Goal: Information Seeking & Learning: Learn about a topic

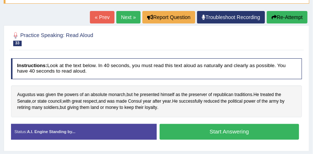
scroll to position [69, 0]
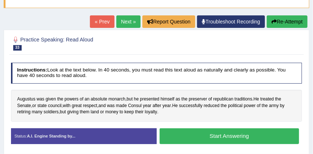
click at [122, 20] on link "Next »" at bounding box center [128, 21] width 24 height 12
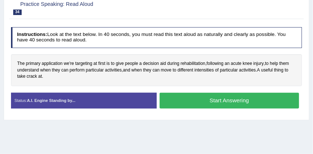
scroll to position [104, 0]
click at [195, 65] on span "rehabilitation" at bounding box center [192, 64] width 25 height 7
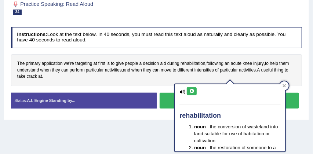
click at [211, 76] on div "The primary application we're targeting at first is to give people a decision a…" at bounding box center [156, 70] width 291 height 32
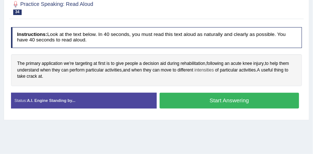
click at [209, 72] on span "intensities" at bounding box center [203, 70] width 19 height 7
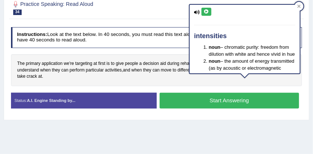
click at [241, 80] on div "The primary application we're targeting at first is to give people a decision a…" at bounding box center [156, 70] width 291 height 32
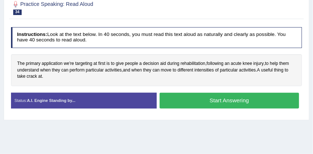
click at [244, 98] on button "Start Answering" at bounding box center [229, 101] width 139 height 16
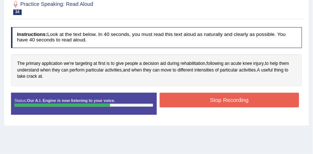
click at [240, 100] on button "Stop Recording" at bounding box center [229, 100] width 139 height 14
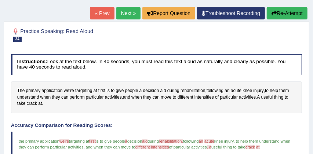
scroll to position [72, 0]
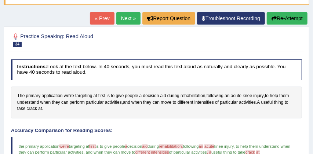
click at [288, 20] on button "Re-Attempt" at bounding box center [287, 18] width 41 height 12
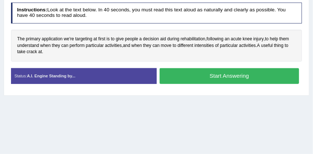
click at [201, 75] on button "Start Answering" at bounding box center [229, 76] width 139 height 16
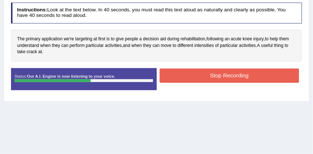
click at [201, 75] on button "Stop Recording" at bounding box center [229, 76] width 139 height 14
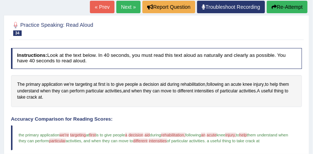
scroll to position [78, 0]
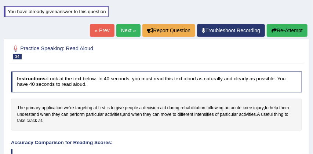
click at [289, 31] on button "Re-Attempt" at bounding box center [287, 30] width 41 height 12
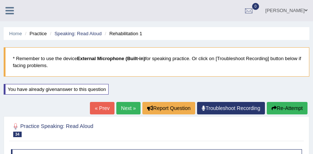
scroll to position [114, 0]
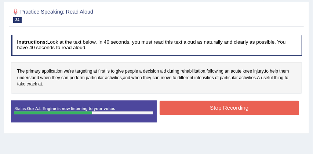
click at [220, 111] on button "Stop Recording" at bounding box center [229, 108] width 139 height 14
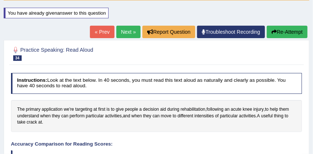
scroll to position [75, 0]
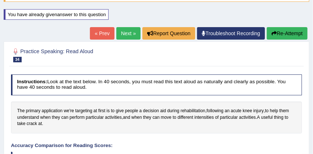
click at [120, 33] on link "Next »" at bounding box center [128, 33] width 24 height 12
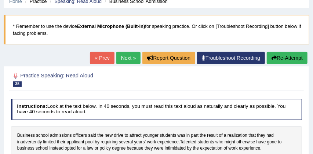
scroll to position [29, 0]
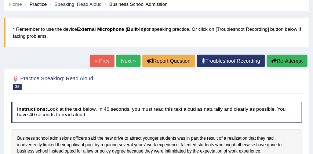
click at [123, 59] on link "Next »" at bounding box center [128, 61] width 24 height 12
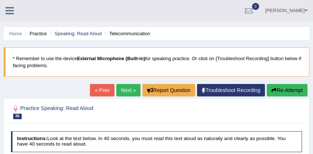
scroll to position [77, 0]
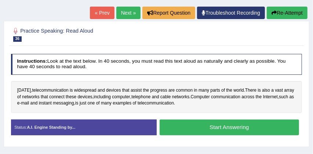
click at [212, 128] on button "Start Answering" at bounding box center [229, 128] width 139 height 16
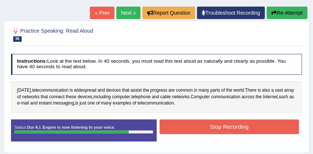
click at [212, 128] on button "Stop Recording" at bounding box center [229, 127] width 139 height 14
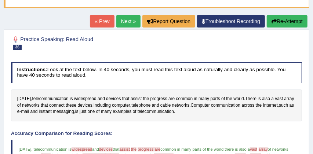
scroll to position [68, 0]
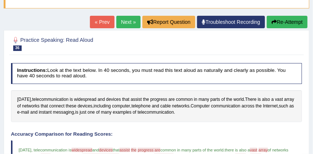
click at [285, 25] on button "Re-Attempt" at bounding box center [287, 22] width 41 height 12
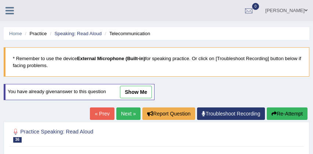
scroll to position [121, 0]
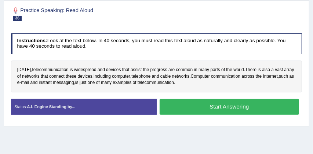
click at [212, 105] on button "Start Answering" at bounding box center [229, 107] width 139 height 16
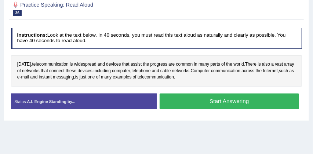
scroll to position [116, 0]
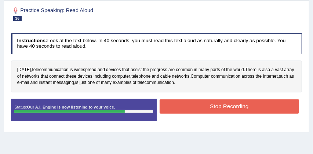
click at [209, 105] on button "Stop Recording" at bounding box center [229, 106] width 139 height 14
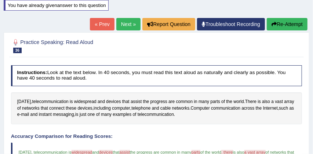
scroll to position [82, 0]
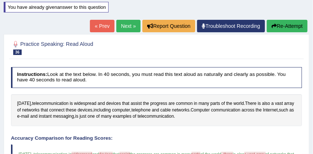
click at [285, 29] on button "Re-Attempt" at bounding box center [287, 26] width 41 height 12
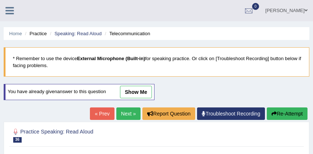
scroll to position [82, 0]
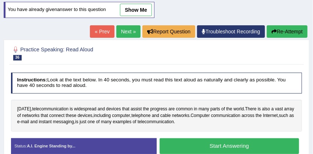
click at [216, 144] on button "Start Answering" at bounding box center [229, 146] width 139 height 16
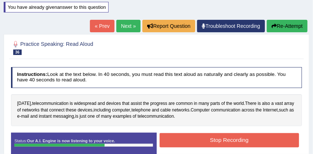
click at [209, 143] on button "Stop Recording" at bounding box center [229, 140] width 139 height 14
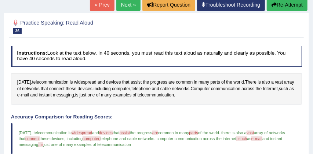
scroll to position [103, 0]
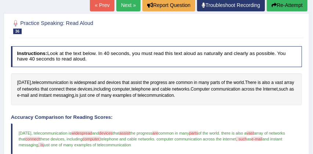
click at [292, 4] on button "Re-Attempt" at bounding box center [287, 5] width 41 height 12
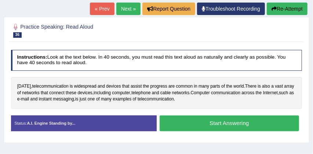
scroll to position [105, 0]
click at [226, 123] on button "Start Answering" at bounding box center [229, 124] width 139 height 16
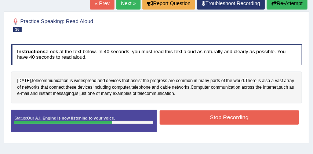
click at [224, 117] on button "Stop Recording" at bounding box center [229, 117] width 139 height 14
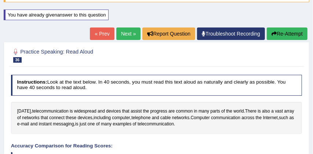
scroll to position [70, 0]
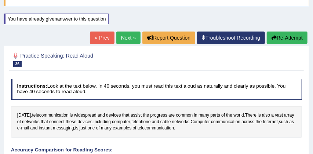
click at [120, 36] on link "Next »" at bounding box center [128, 38] width 24 height 12
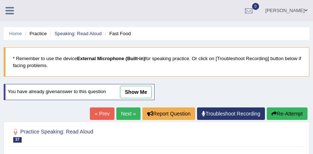
scroll to position [104, 0]
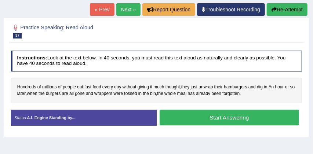
click at [241, 117] on button "Start Answering" at bounding box center [229, 118] width 139 height 16
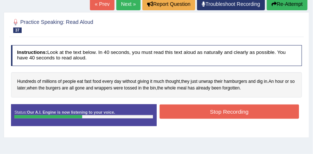
click at [218, 113] on button "Stop Recording" at bounding box center [229, 112] width 139 height 14
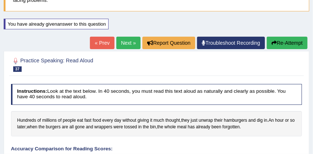
scroll to position [61, 0]
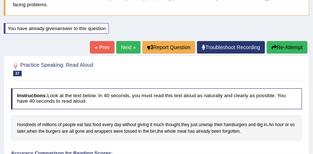
click at [122, 48] on link "Next »" at bounding box center [128, 47] width 24 height 12
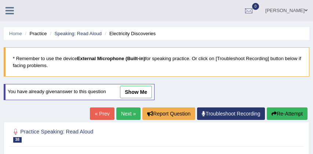
scroll to position [99, 0]
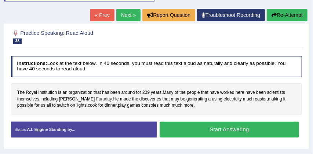
click at [96, 100] on span "Faraday" at bounding box center [104, 99] width 16 height 7
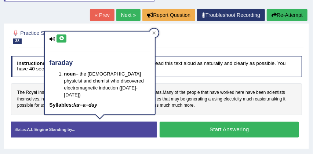
click at [194, 110] on div "The Royal Institution is an organization that has been around for 209 years . M…" at bounding box center [156, 99] width 291 height 32
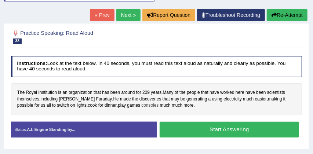
click at [141, 106] on span "consoles" at bounding box center [149, 105] width 17 height 7
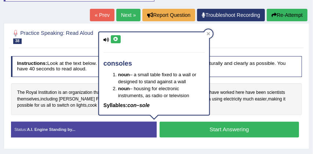
click at [226, 112] on div "The Royal Institution is an organization that has been around for 209 years . M…" at bounding box center [156, 99] width 291 height 32
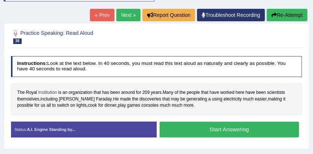
click at [47, 94] on span "Institution" at bounding box center [47, 93] width 19 height 7
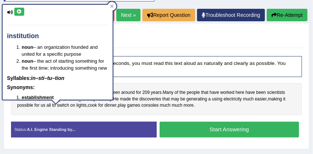
click at [140, 81] on div "Instructions: Look at the text below. In 40 seconds, you must read this text al…" at bounding box center [156, 99] width 294 height 93
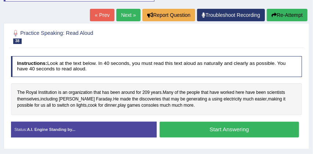
click at [201, 132] on button "Start Answering" at bounding box center [229, 130] width 139 height 16
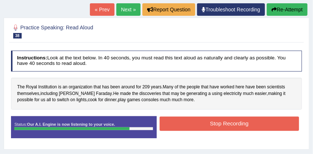
click at [211, 124] on button "Stop Recording" at bounding box center [229, 124] width 139 height 14
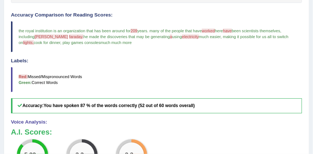
scroll to position [204, 0]
